Goal: Task Accomplishment & Management: Manage account settings

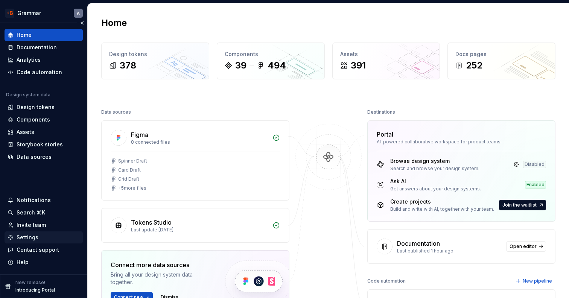
click at [30, 238] on div "Settings" at bounding box center [28, 238] width 22 height 8
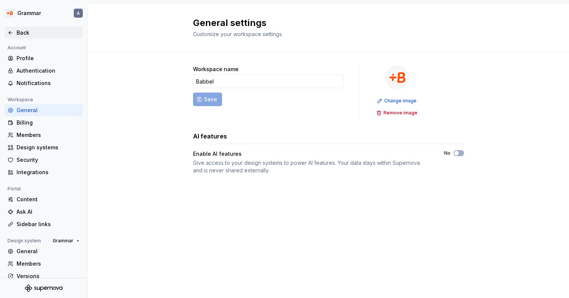
click at [13, 27] on div "Back" at bounding box center [44, 33] width 78 height 12
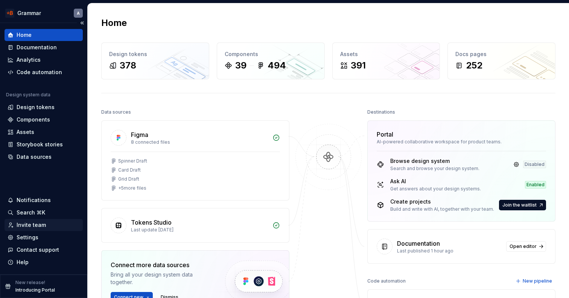
click at [32, 224] on div "Invite team" at bounding box center [31, 225] width 29 height 8
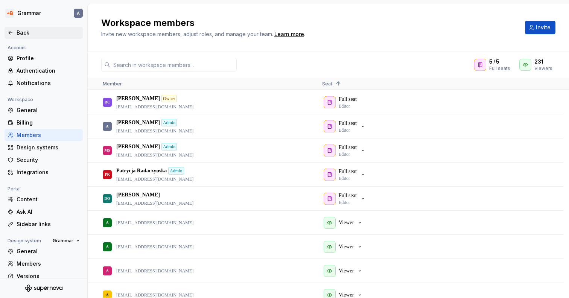
click at [15, 29] on div "Back" at bounding box center [44, 33] width 72 height 8
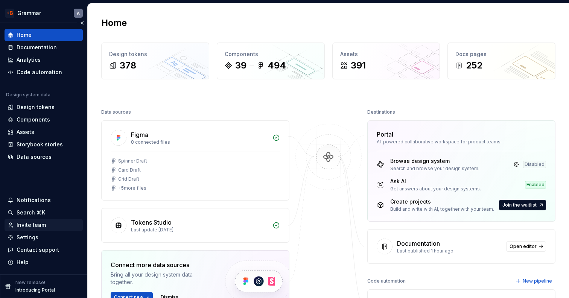
click at [32, 227] on div "Invite team" at bounding box center [31, 225] width 29 height 8
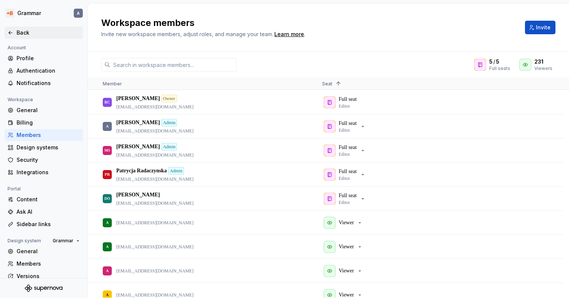
click at [14, 35] on div "Back" at bounding box center [44, 33] width 72 height 8
